Goal: Information Seeking & Learning: Learn about a topic

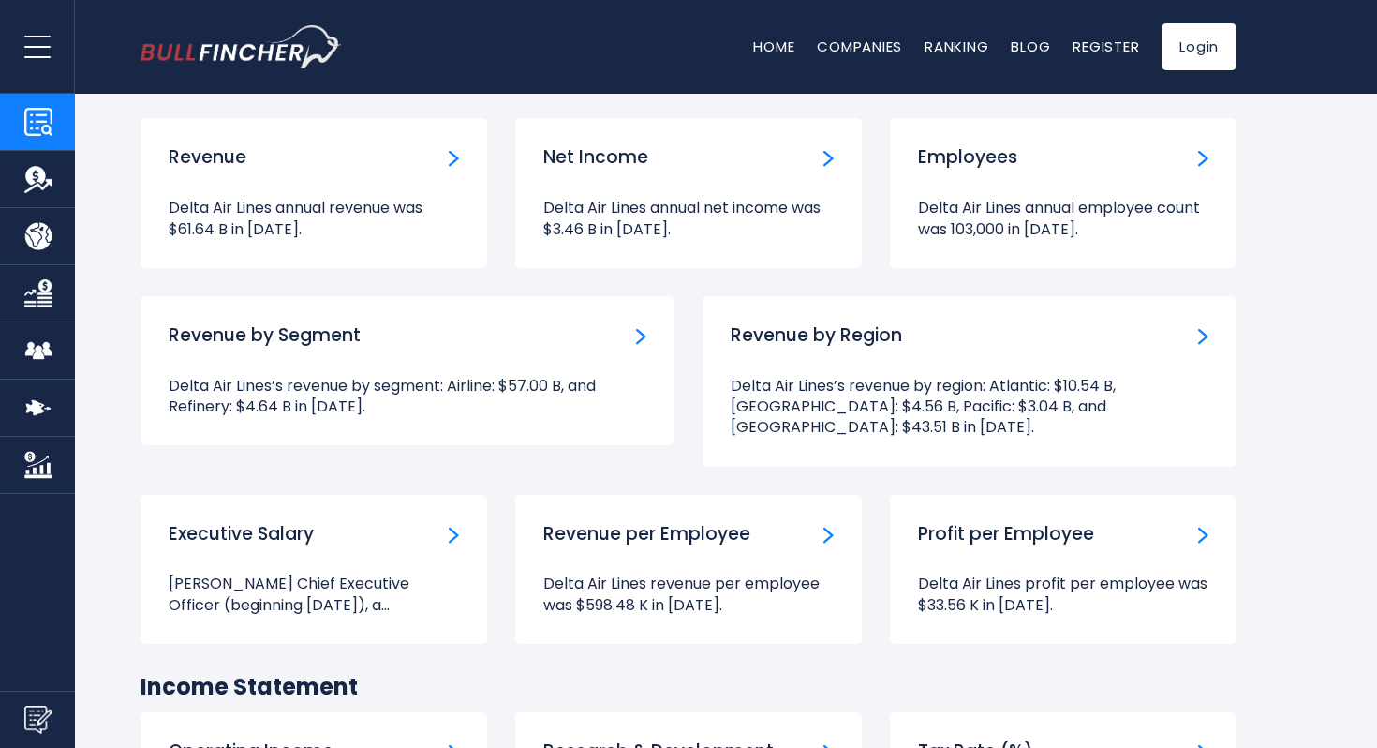
scroll to position [1611, 0]
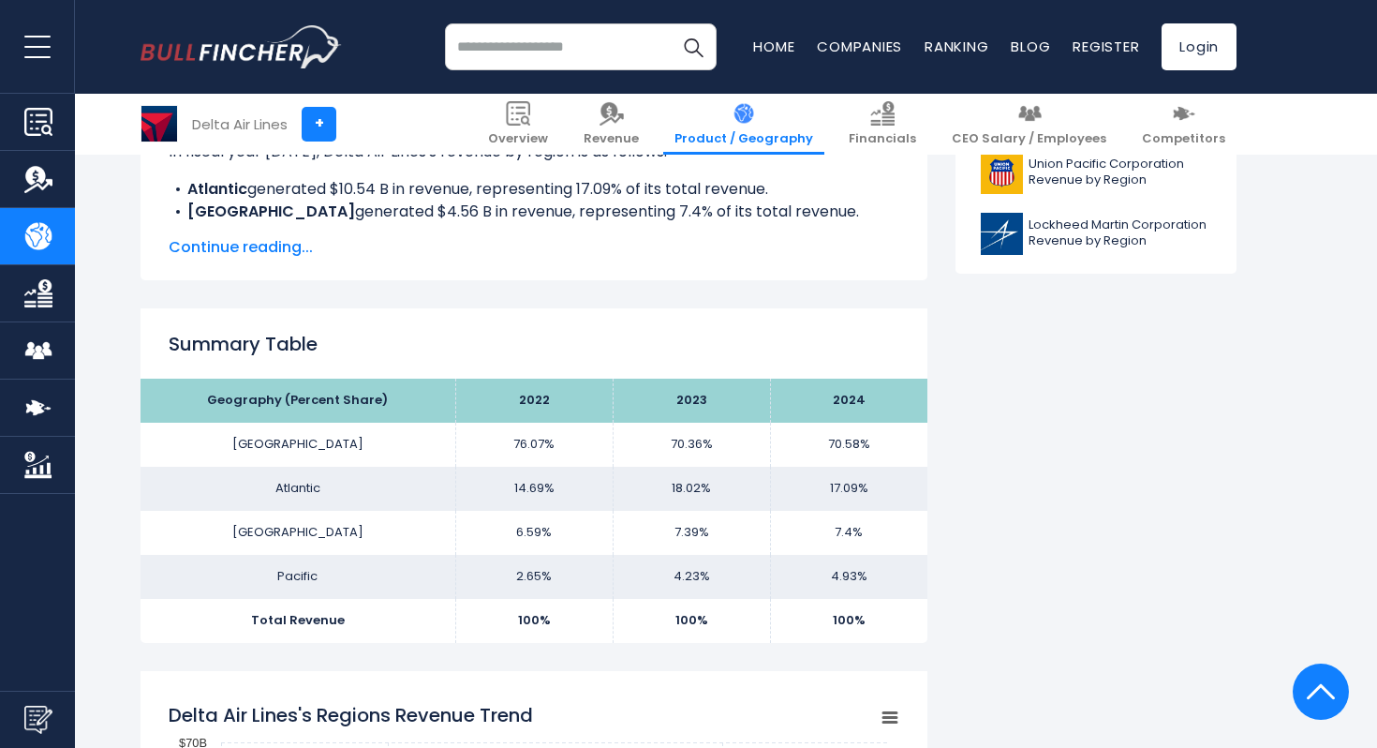
scroll to position [1040, 0]
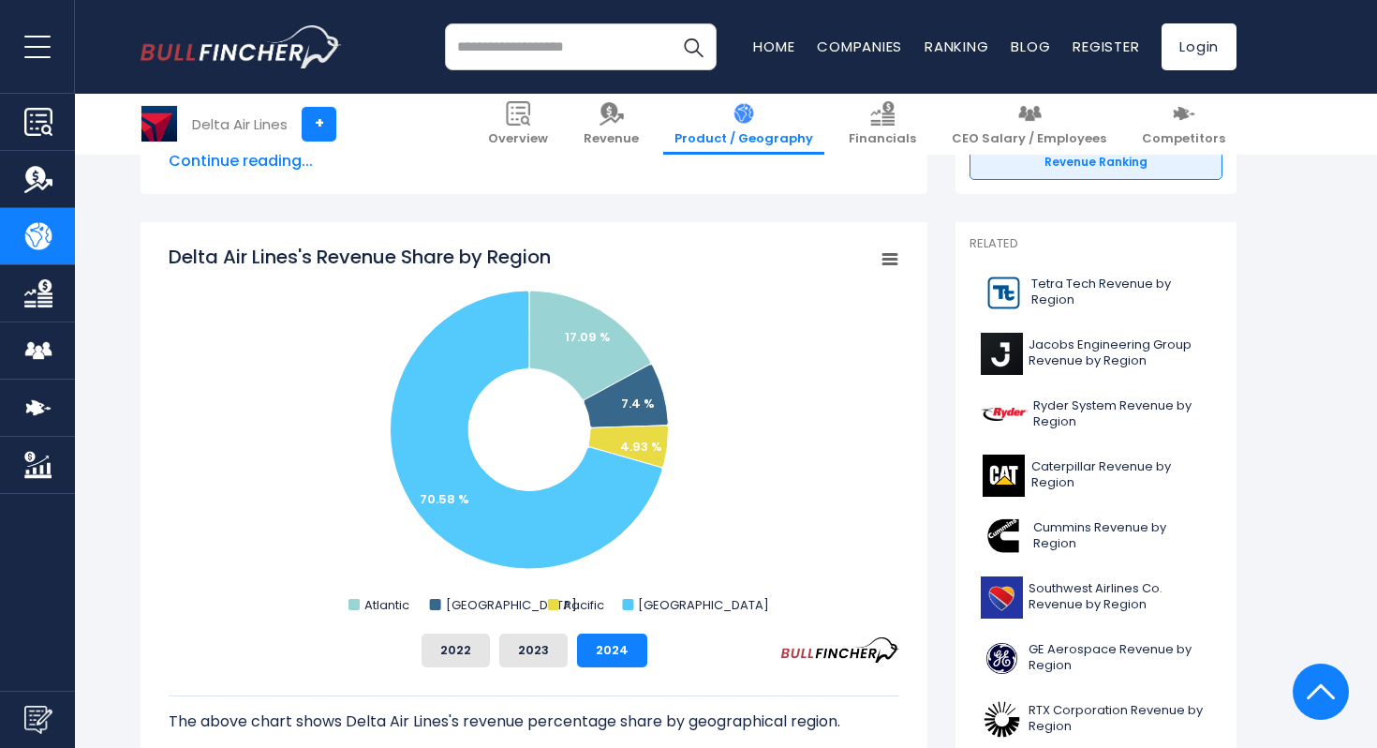
scroll to position [422, 0]
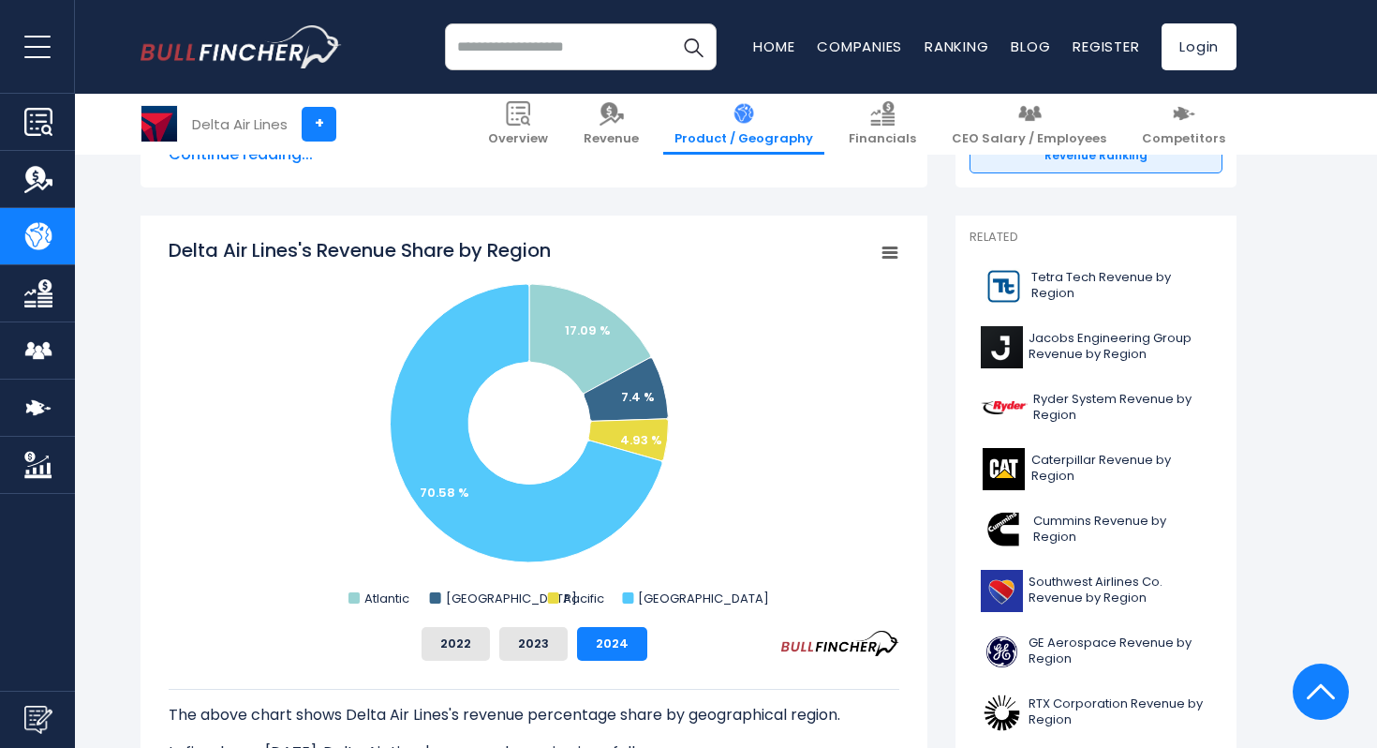
click at [210, 399] on rect "Delta Air Lines's Revenue Share by Region" at bounding box center [534, 424] width 731 height 375
